Goal: Navigation & Orientation: Find specific page/section

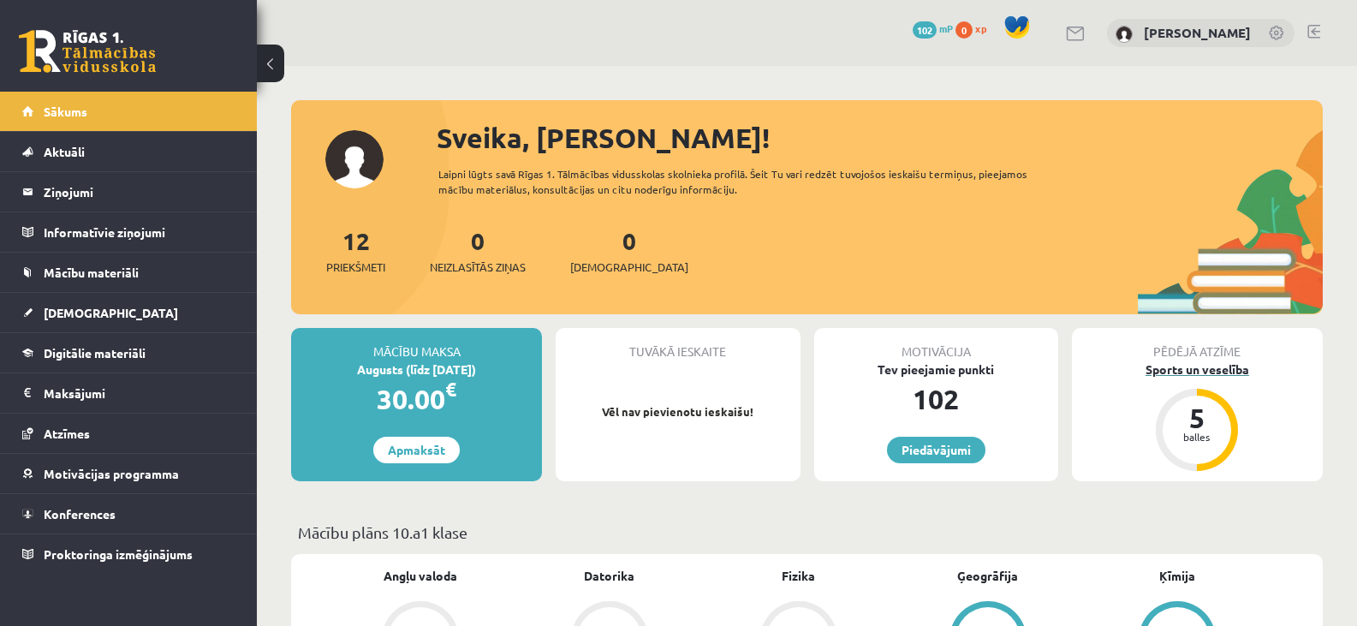
click at [1175, 421] on div "5" at bounding box center [1197, 417] width 51 height 27
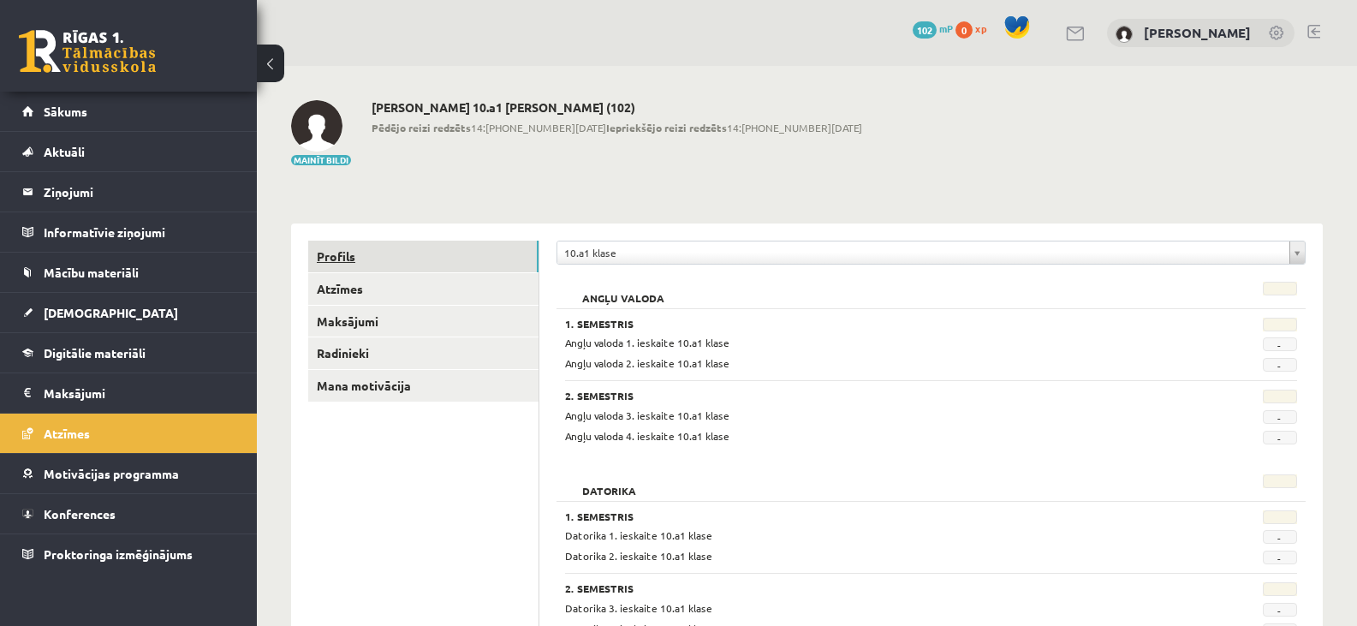
click at [347, 258] on link "Profils" at bounding box center [423, 257] width 230 height 32
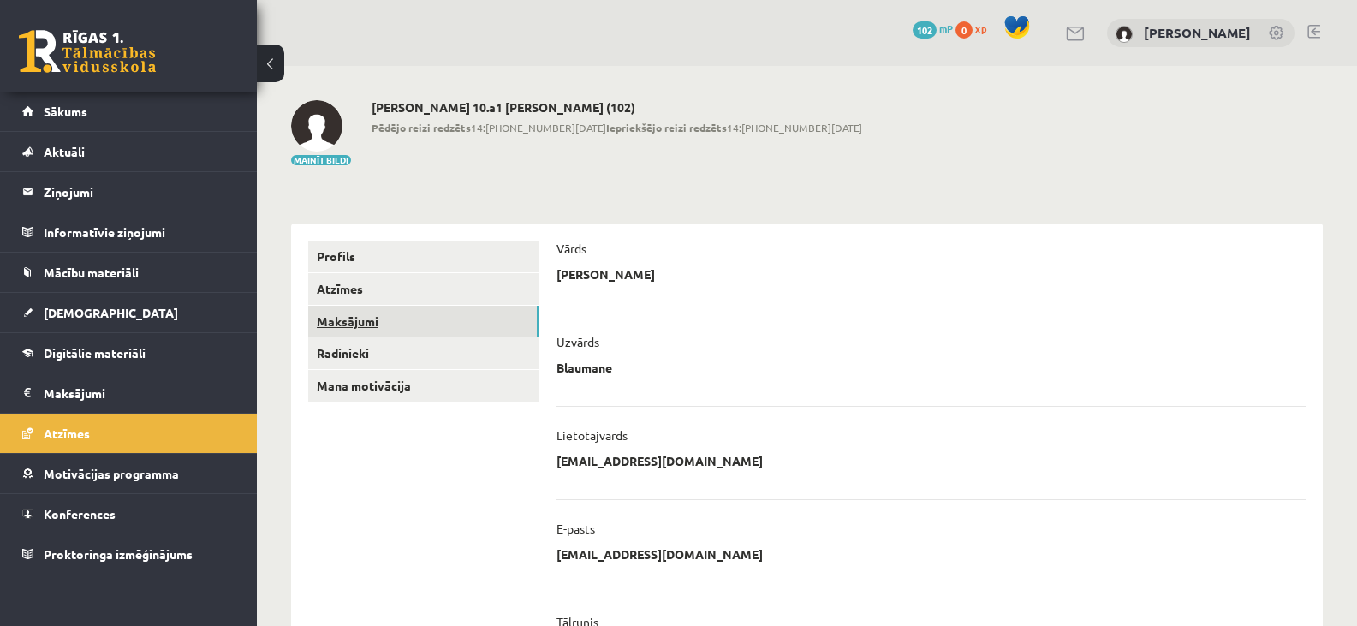
click at [346, 312] on link "Maksājumi" at bounding box center [423, 322] width 230 height 32
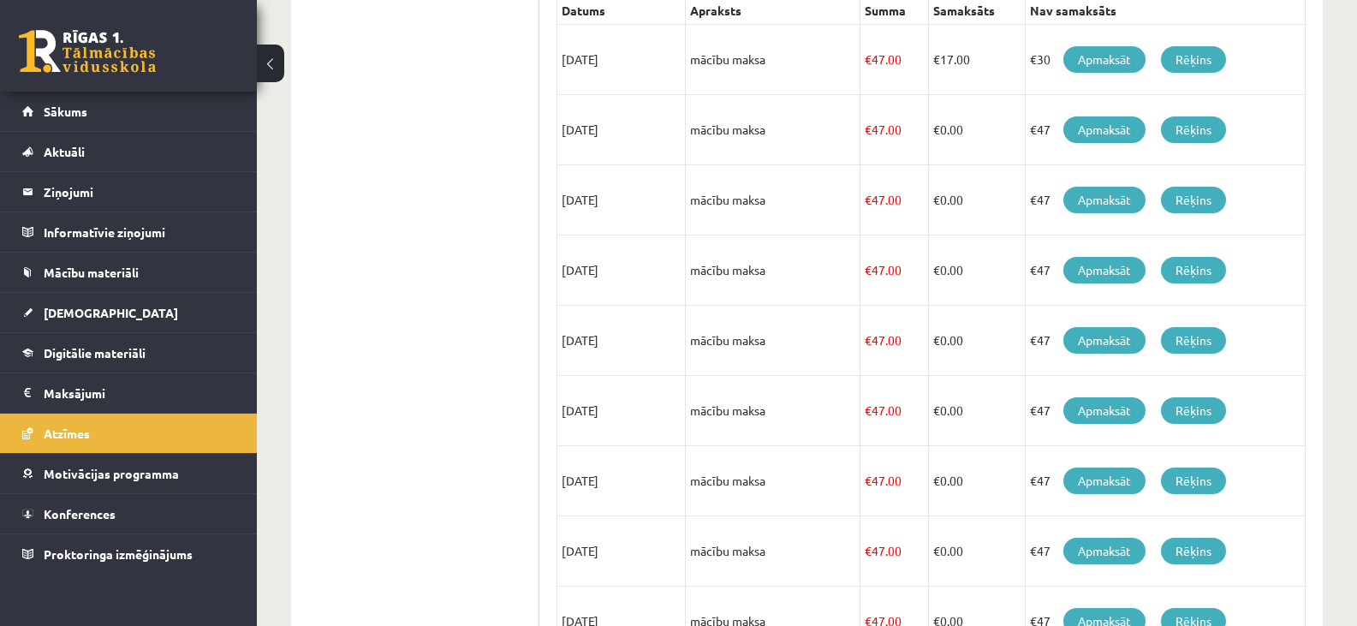
scroll to position [200, 0]
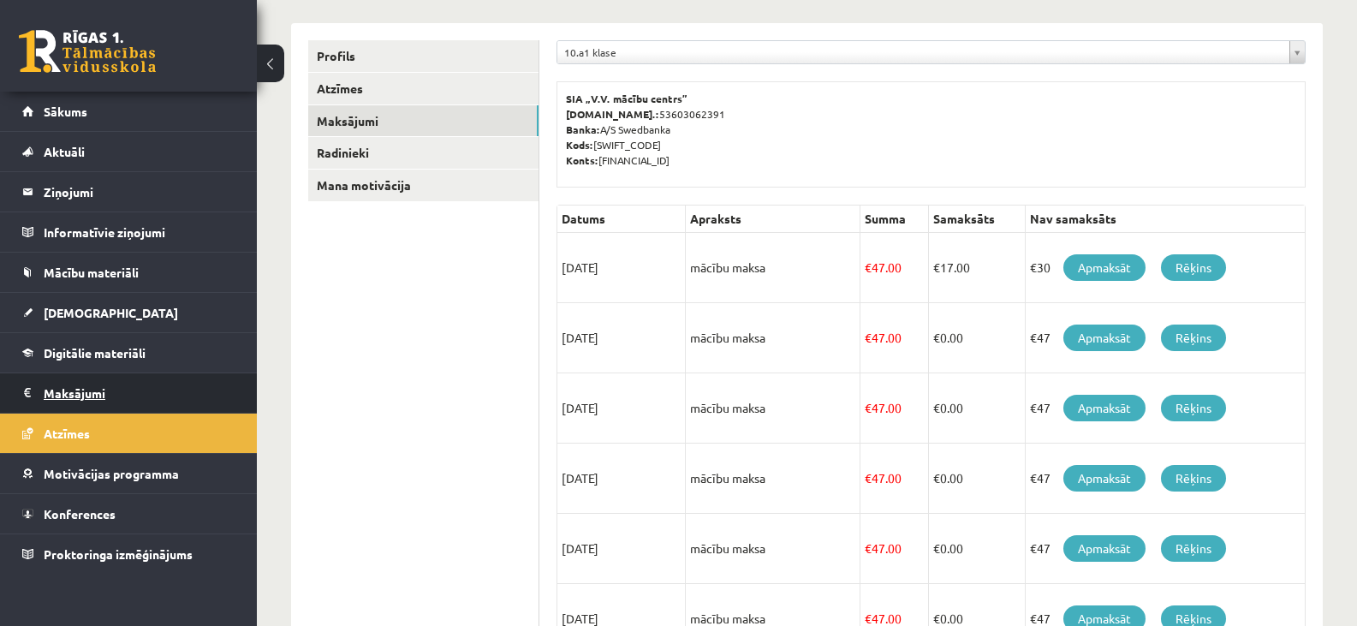
click at [89, 392] on legend "Maksājumi 0" at bounding box center [140, 392] width 192 height 39
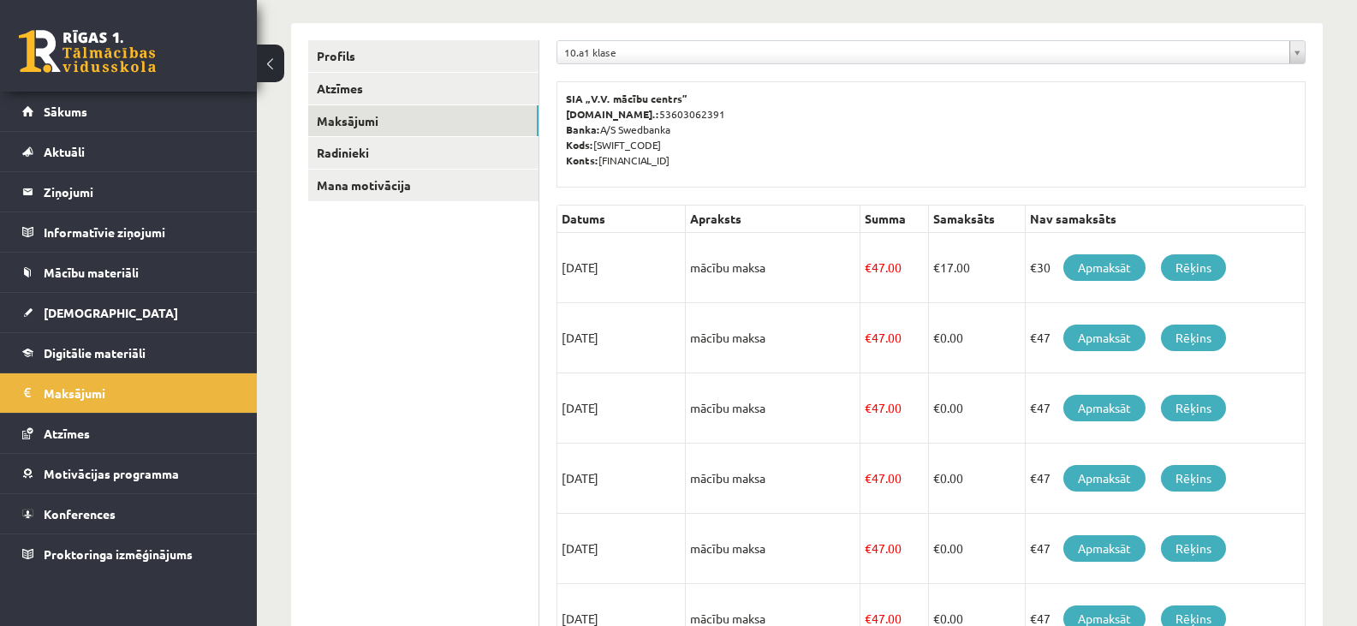
click at [87, 52] on link at bounding box center [87, 51] width 137 height 43
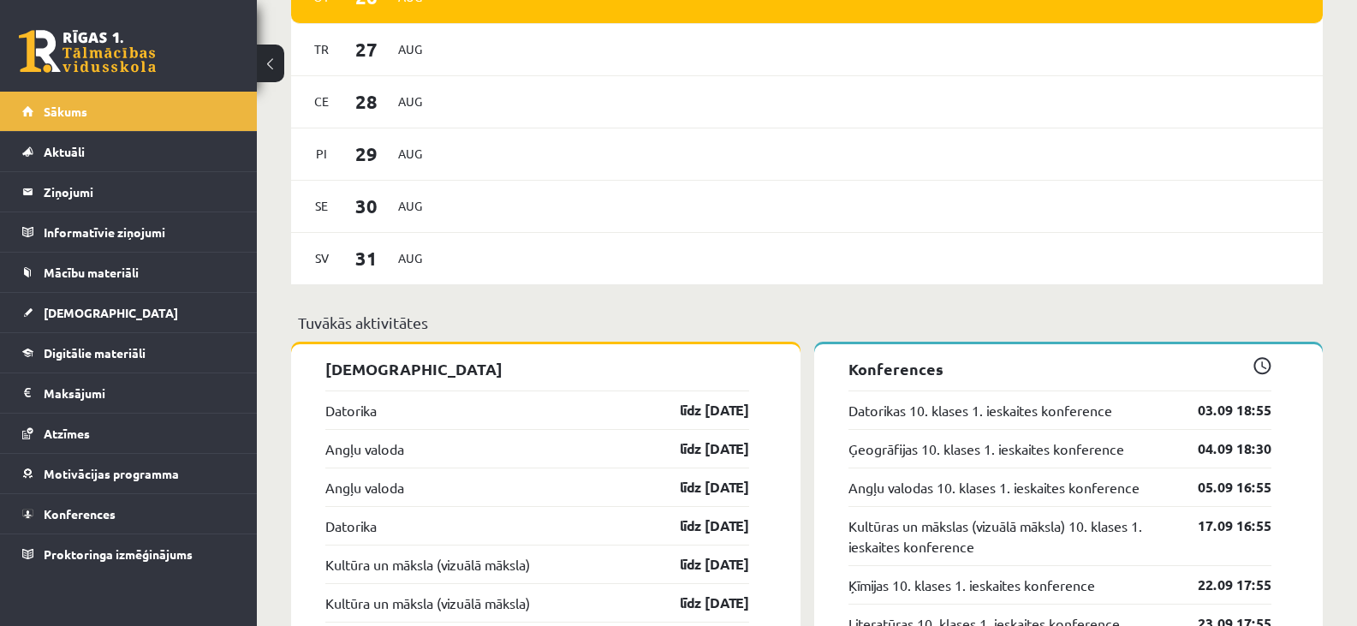
scroll to position [1250, 0]
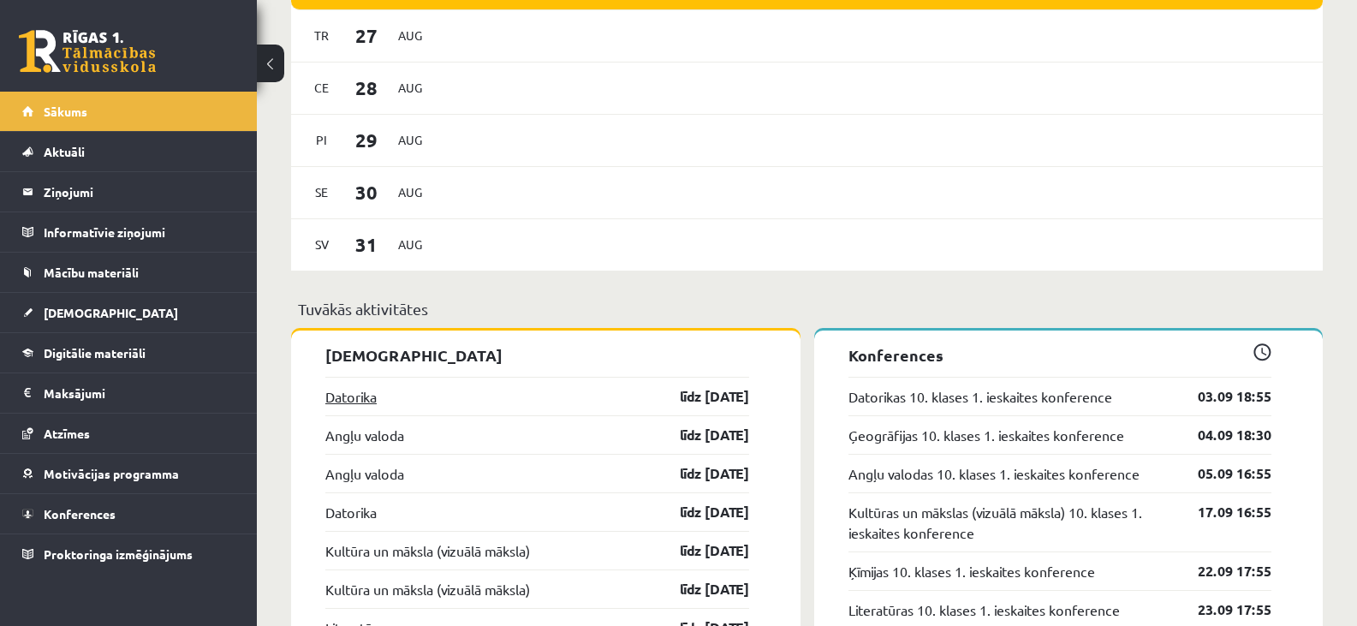
click at [354, 405] on link "Datorika" at bounding box center [350, 396] width 51 height 21
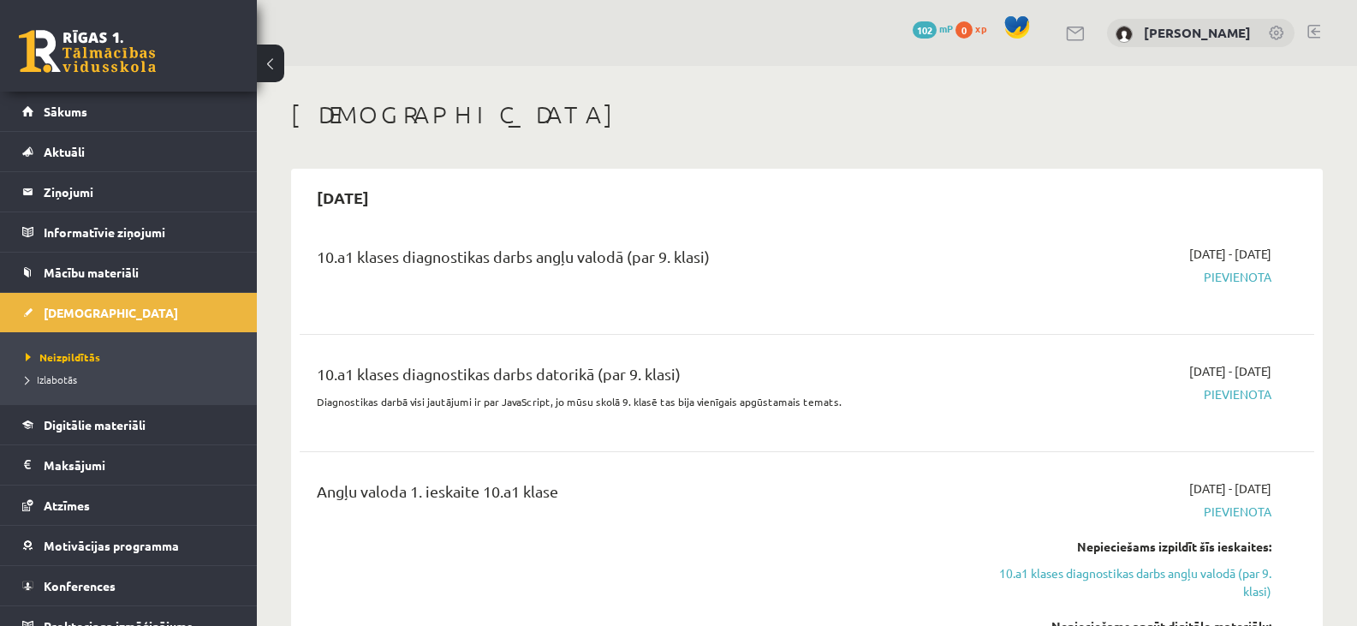
click at [1239, 274] on span "Pievienota" at bounding box center [1120, 277] width 301 height 18
click at [62, 107] on span "Sākums" at bounding box center [66, 111] width 44 height 15
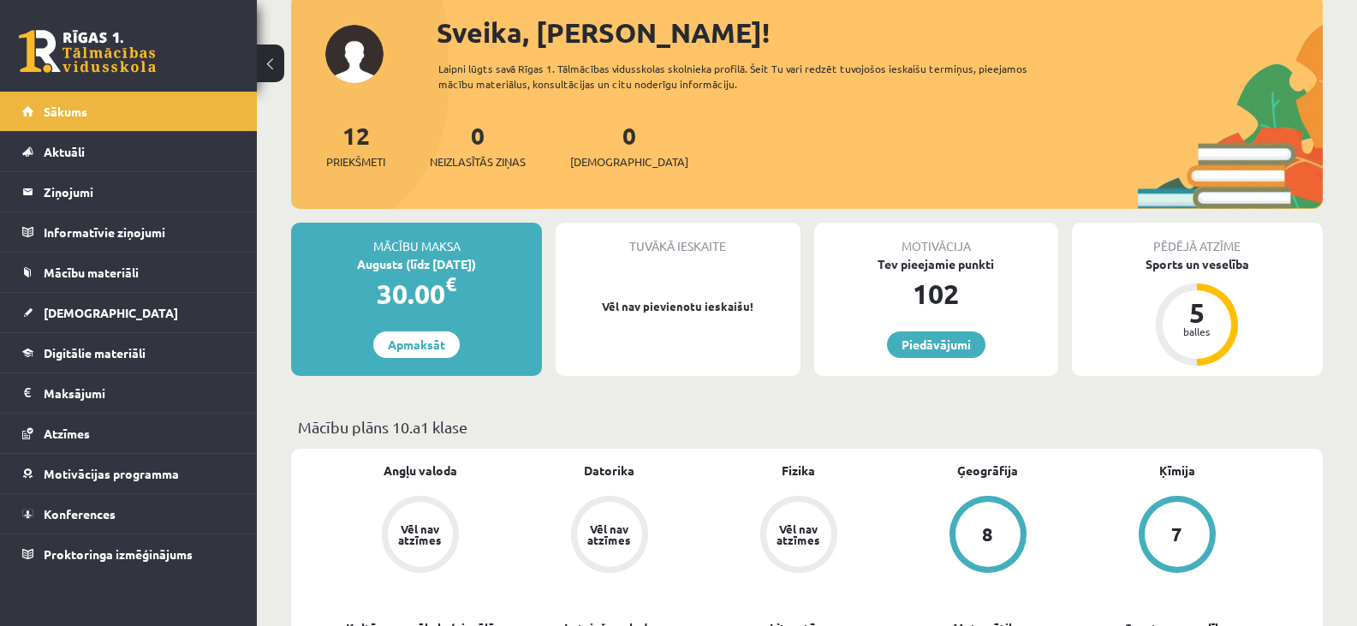
scroll to position [92, 0]
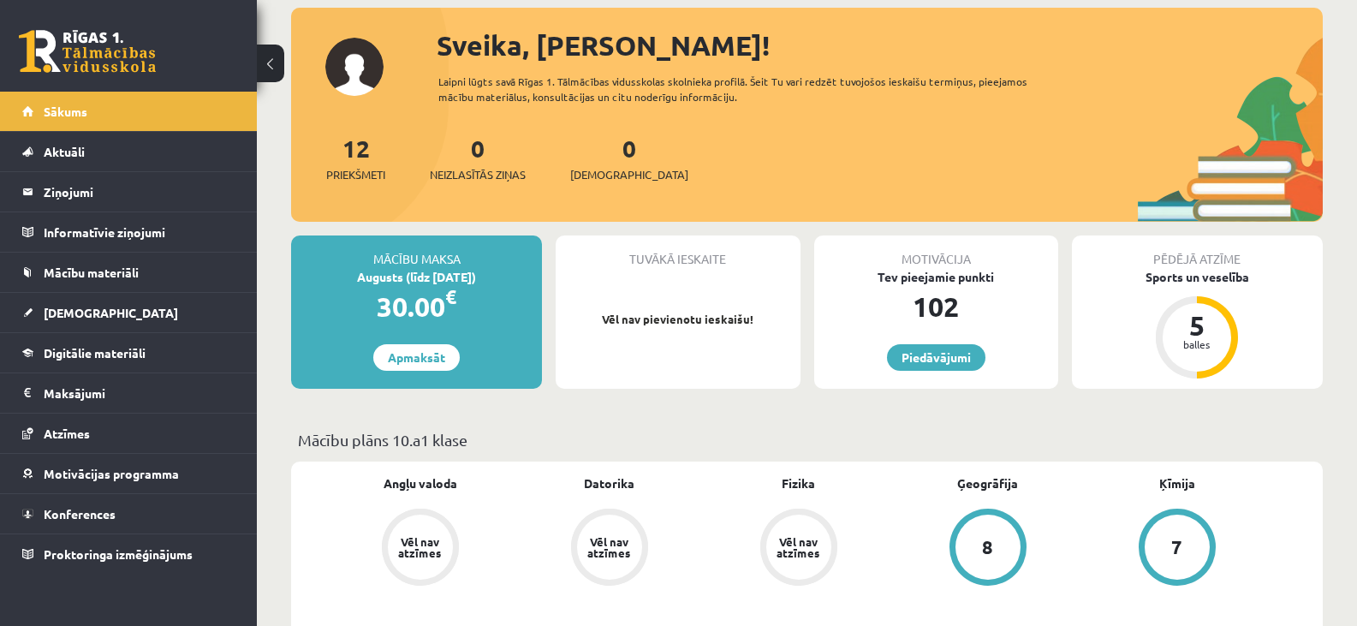
click at [83, 48] on link at bounding box center [87, 51] width 137 height 43
